Goal: Task Accomplishment & Management: Manage account settings

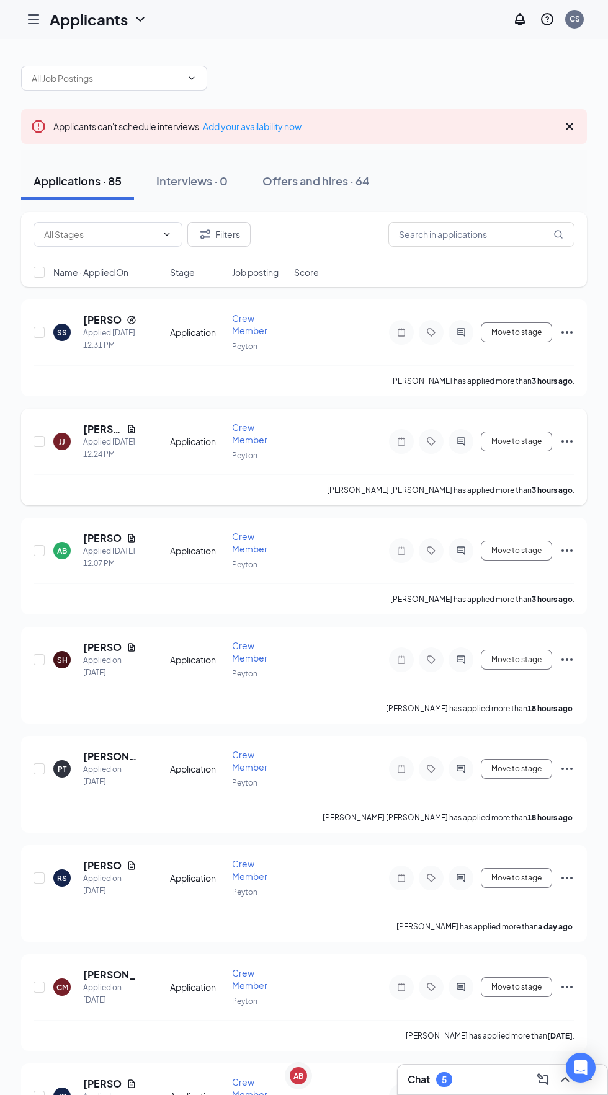
click at [131, 428] on icon "Document" at bounding box center [131, 429] width 7 height 8
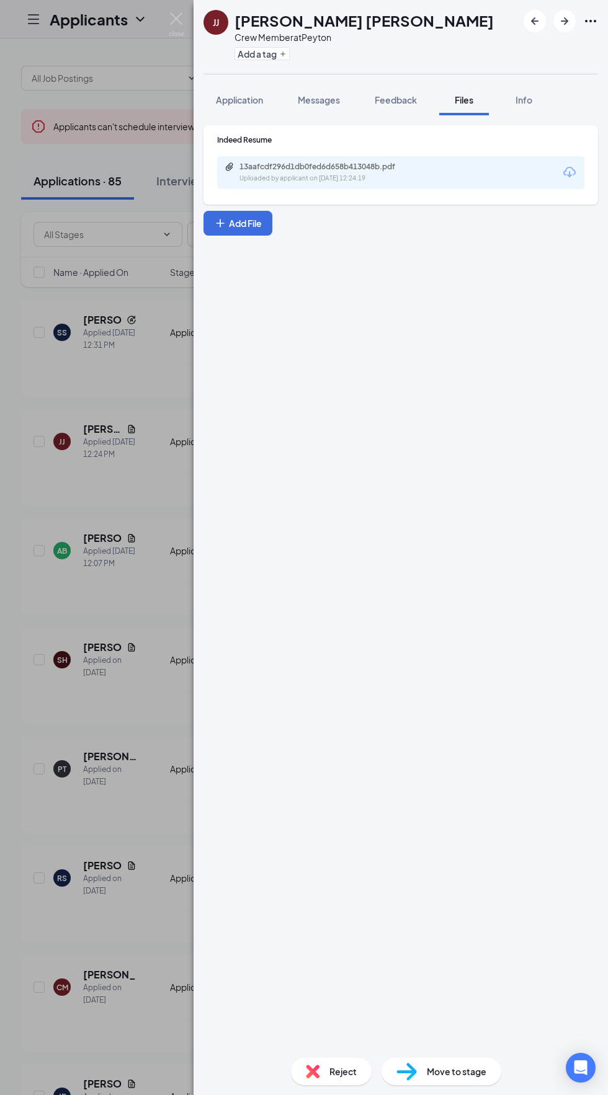
click at [174, 29] on img at bounding box center [177, 24] width 16 height 24
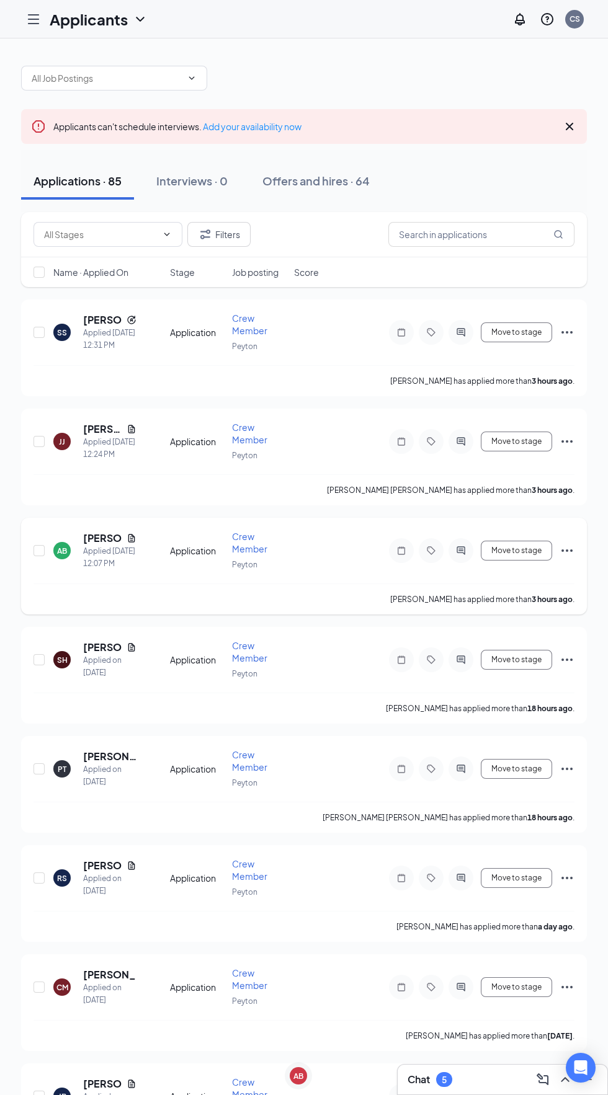
click at [94, 531] on h5 "[PERSON_NAME]" at bounding box center [102, 538] width 38 height 14
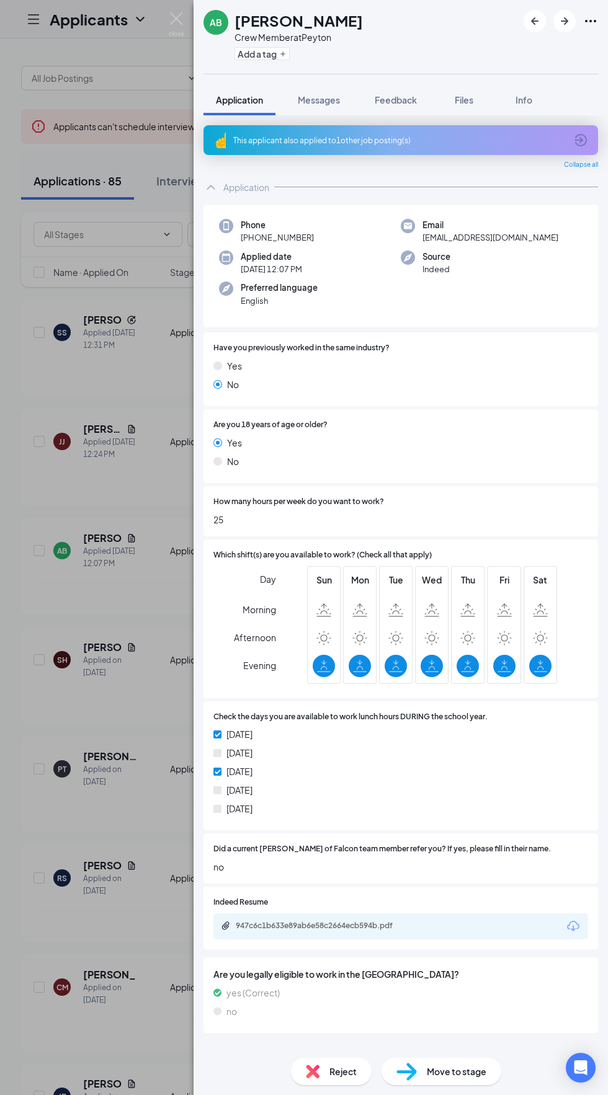
click at [178, 15] on img at bounding box center [177, 24] width 16 height 24
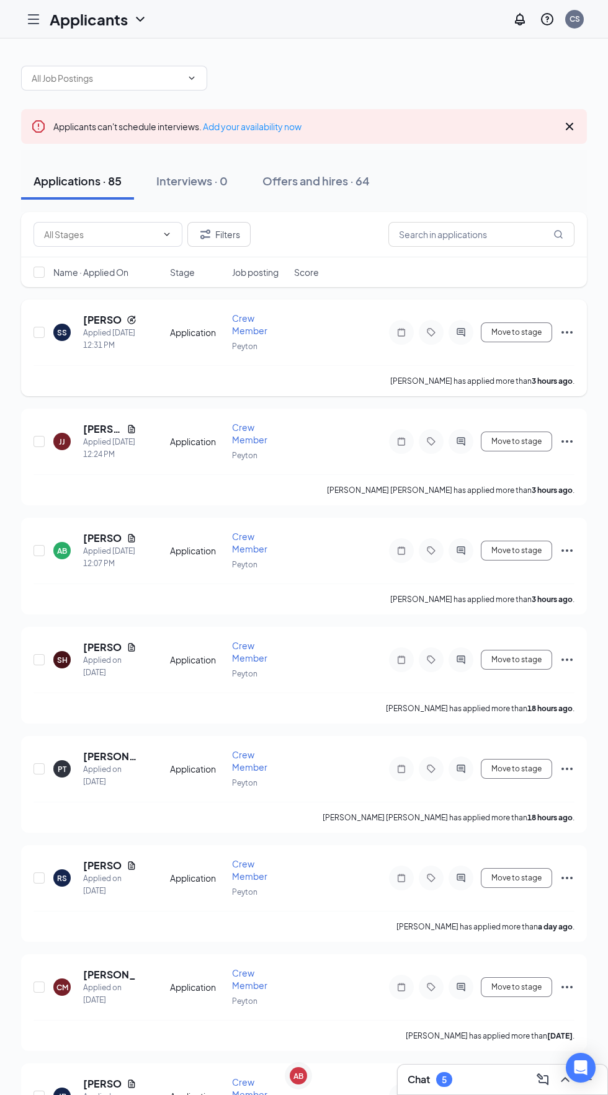
click at [115, 319] on h5 "[PERSON_NAME]" at bounding box center [102, 320] width 38 height 14
